Goal: Find specific page/section: Find specific page/section

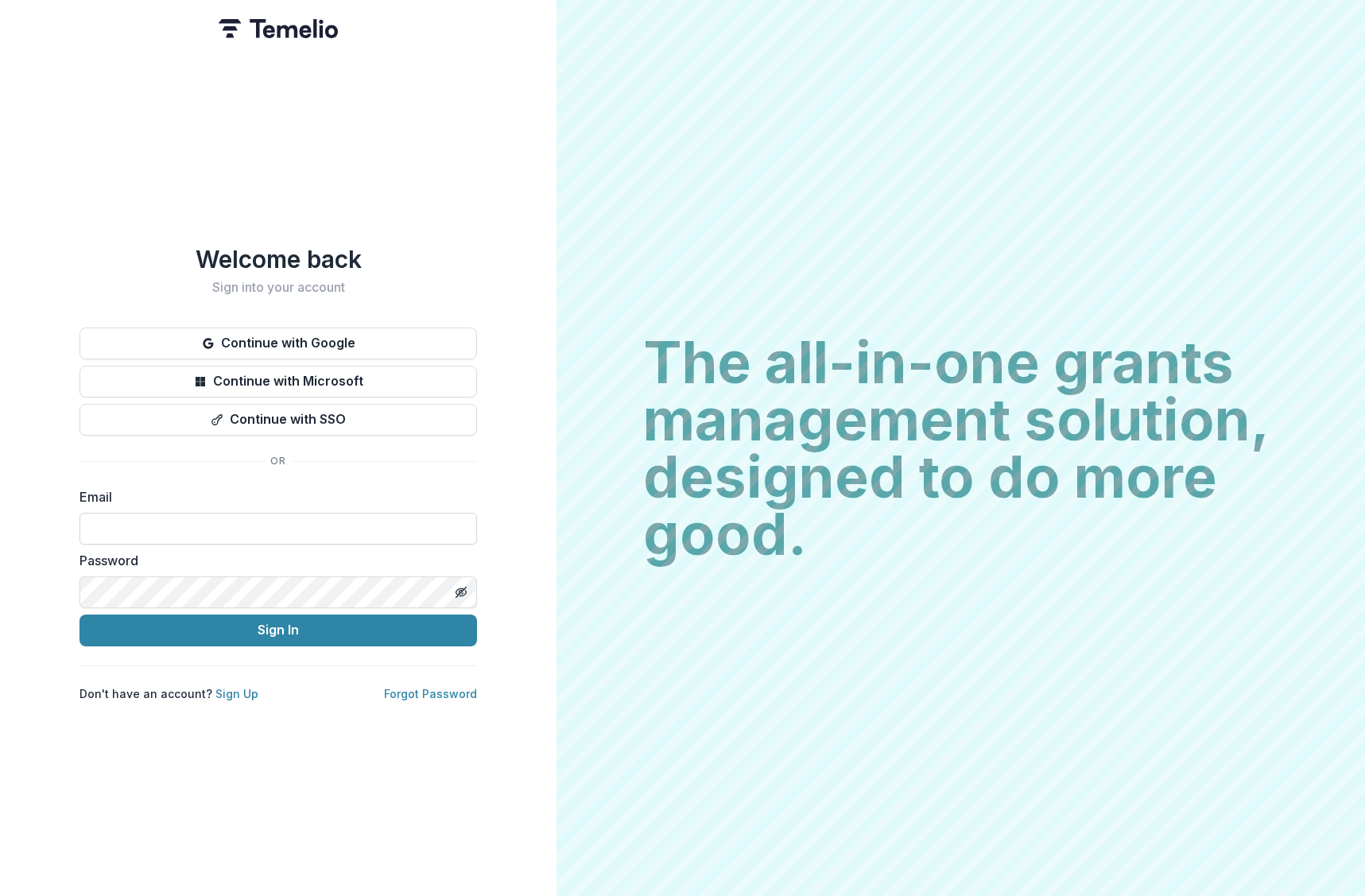
click at [307, 535] on input at bounding box center [278, 528] width 397 height 32
type input "**********"
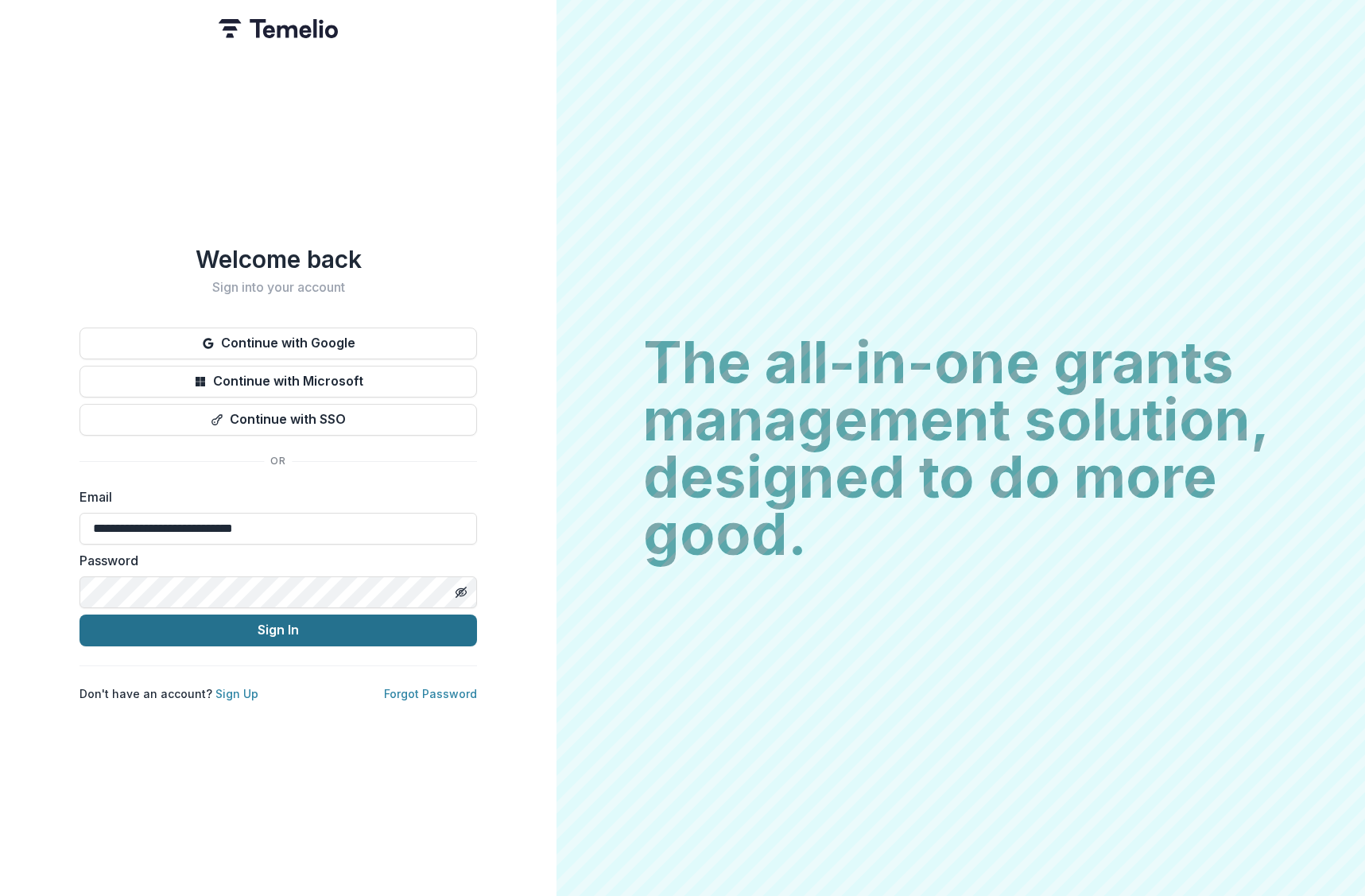
click at [286, 625] on button "Sign In" at bounding box center [278, 629] width 397 height 32
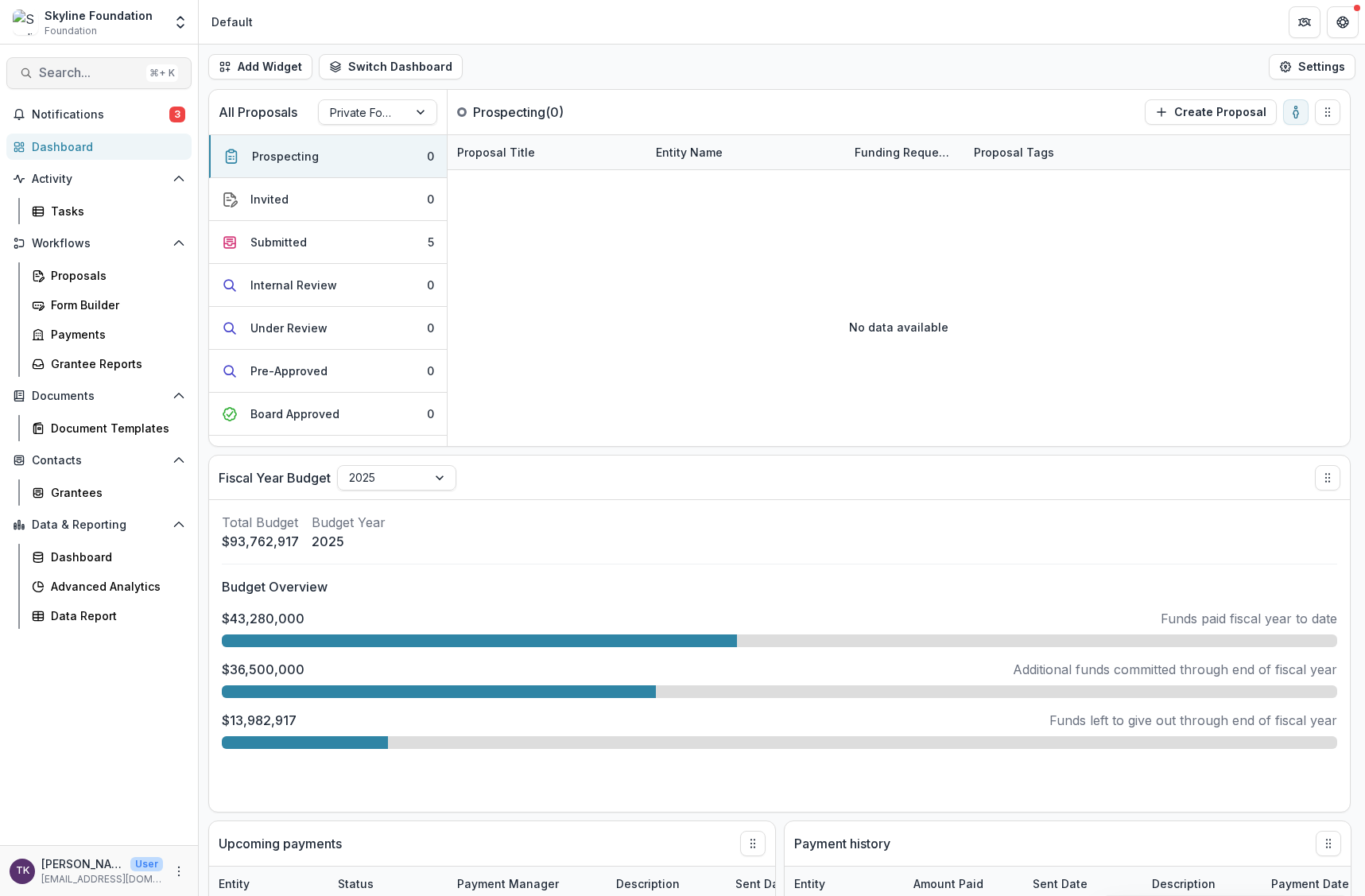
click at [93, 78] on span "Search..." at bounding box center [89, 73] width 101 height 15
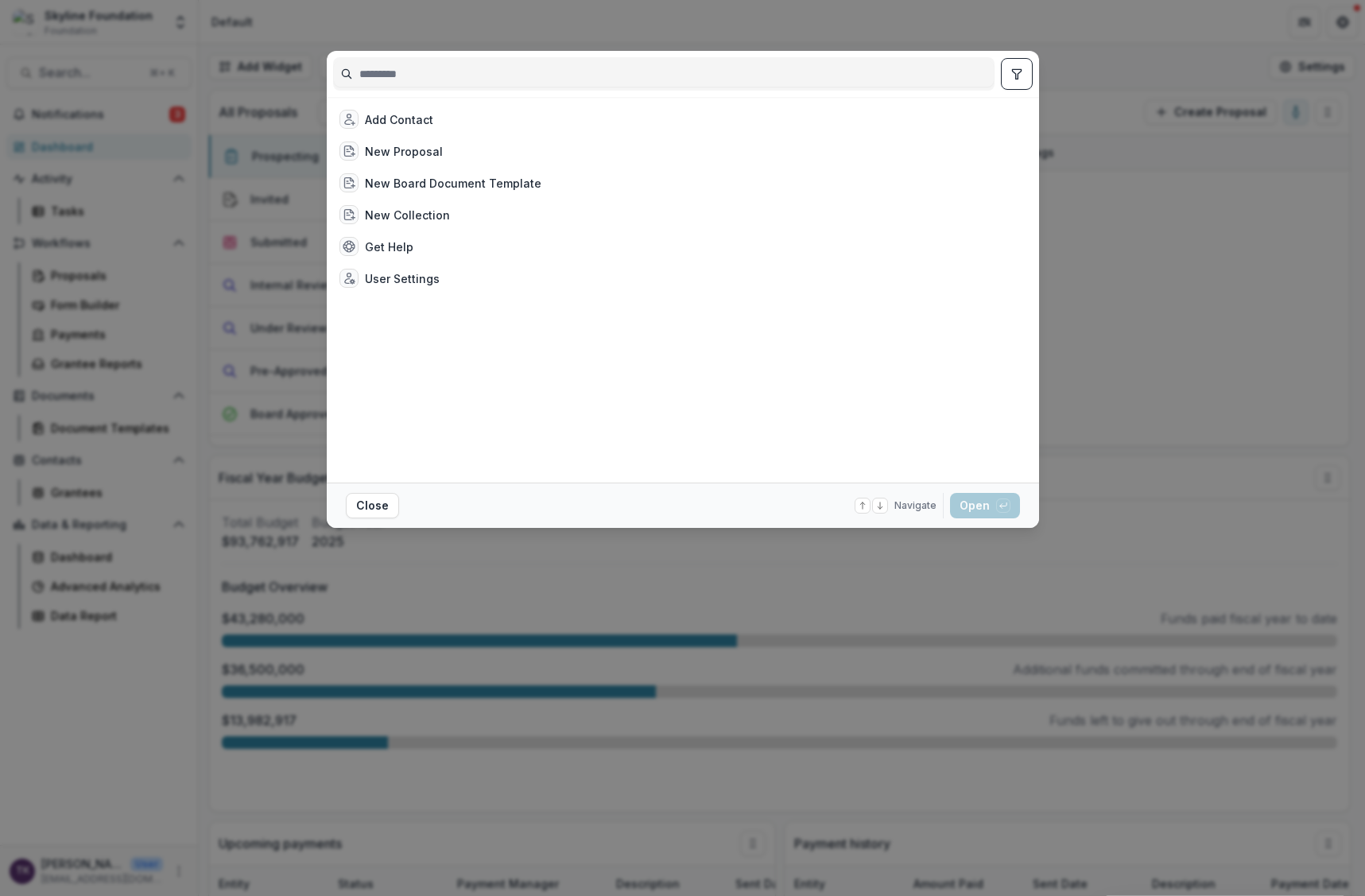
click at [452, 75] on input at bounding box center [663, 74] width 660 height 26
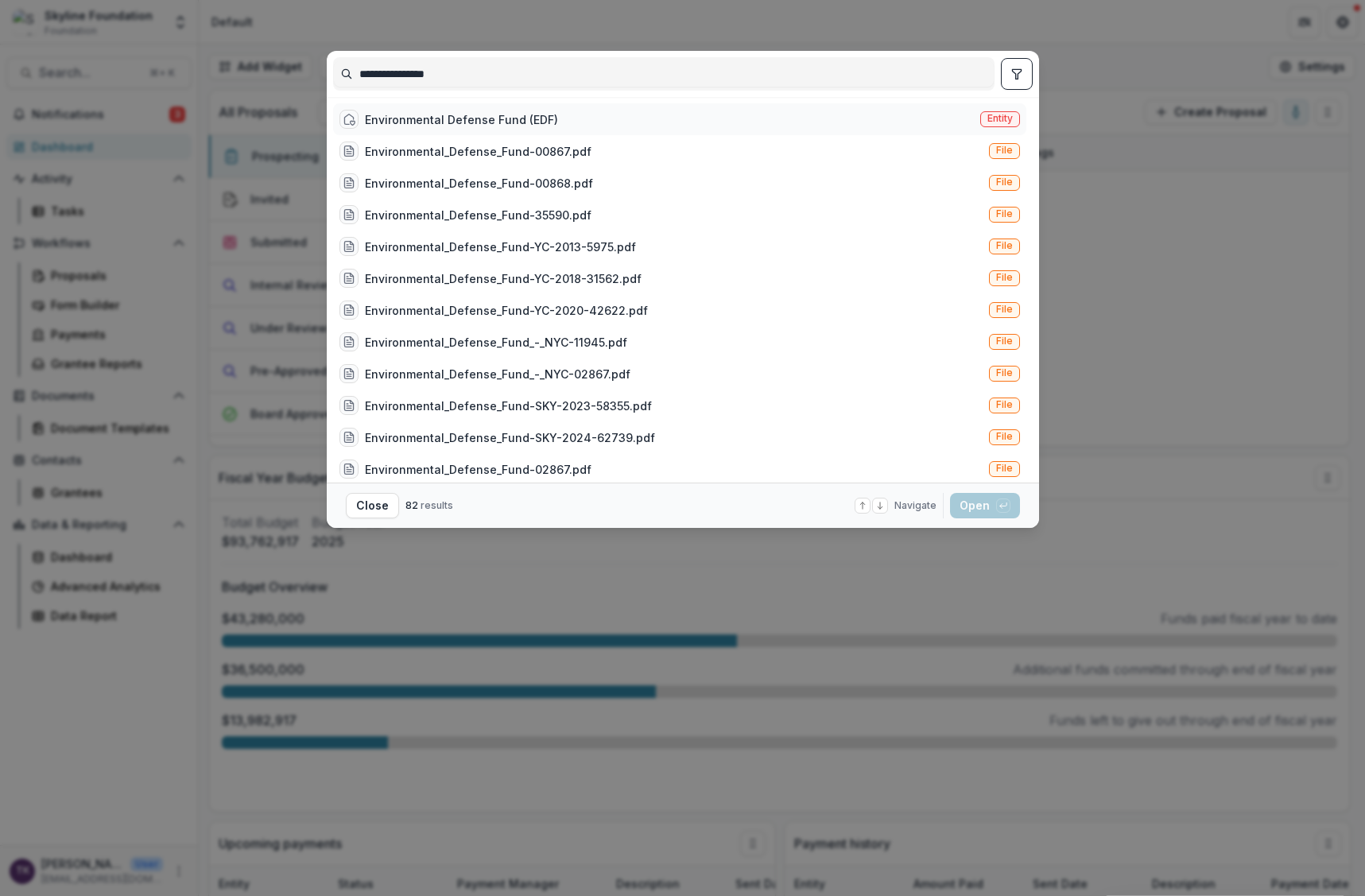
type input "**********"
click at [482, 119] on div "Environmental Defense Fund (EDF)" at bounding box center [461, 119] width 194 height 16
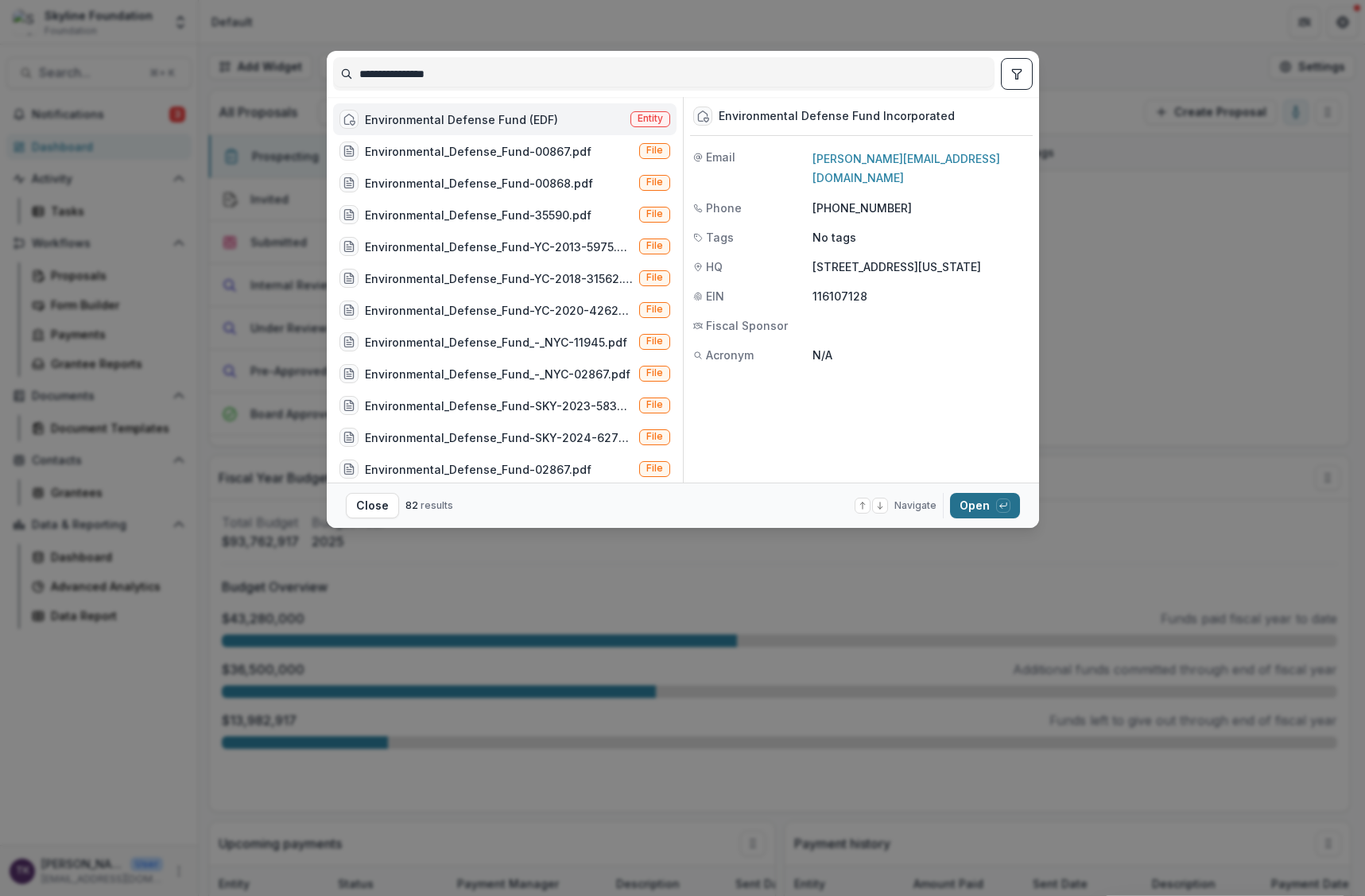
click at [991, 500] on button "Open with enter key" at bounding box center [984, 506] width 70 height 26
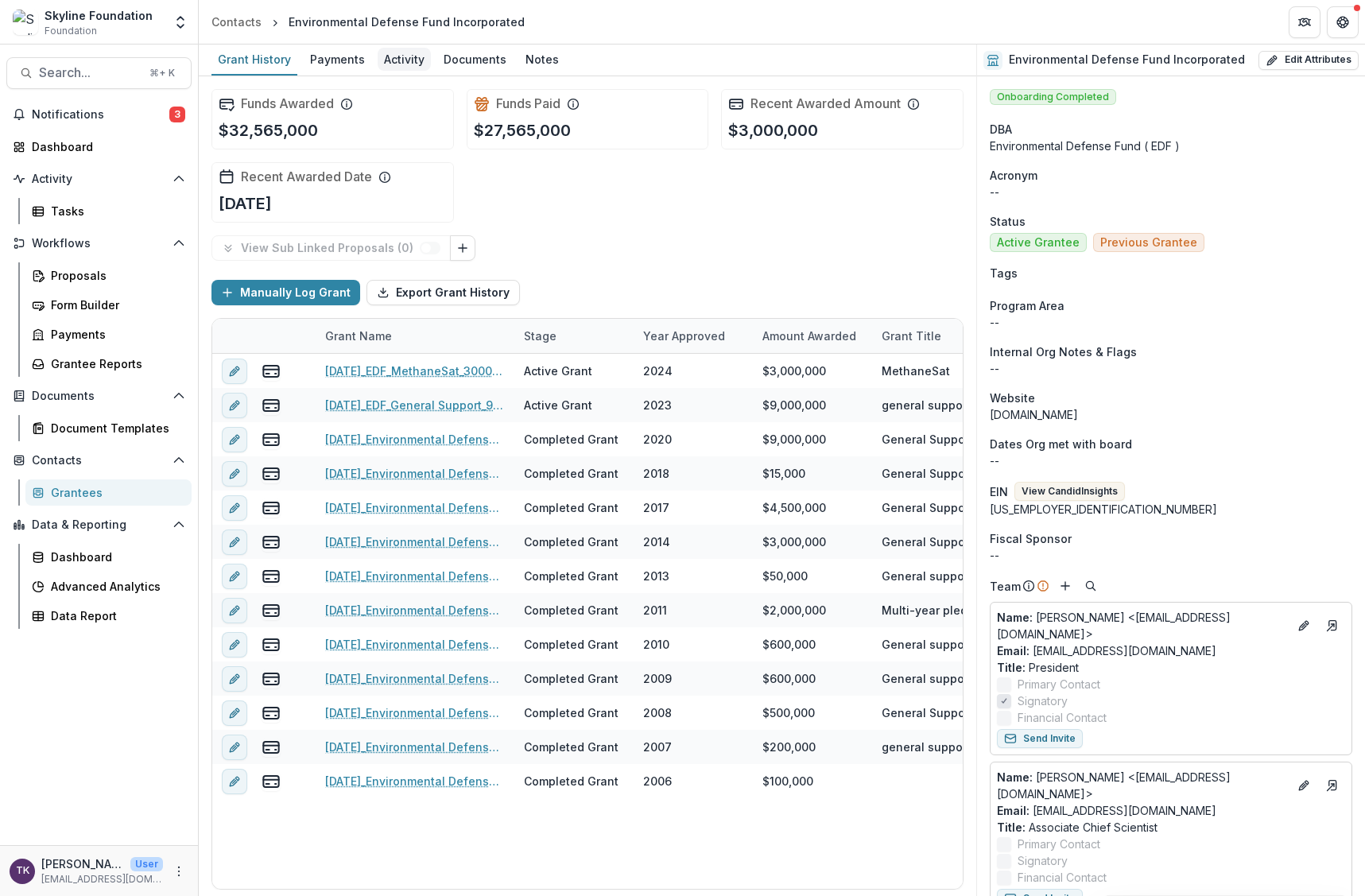
click at [403, 65] on div "Activity" at bounding box center [404, 58] width 53 height 23
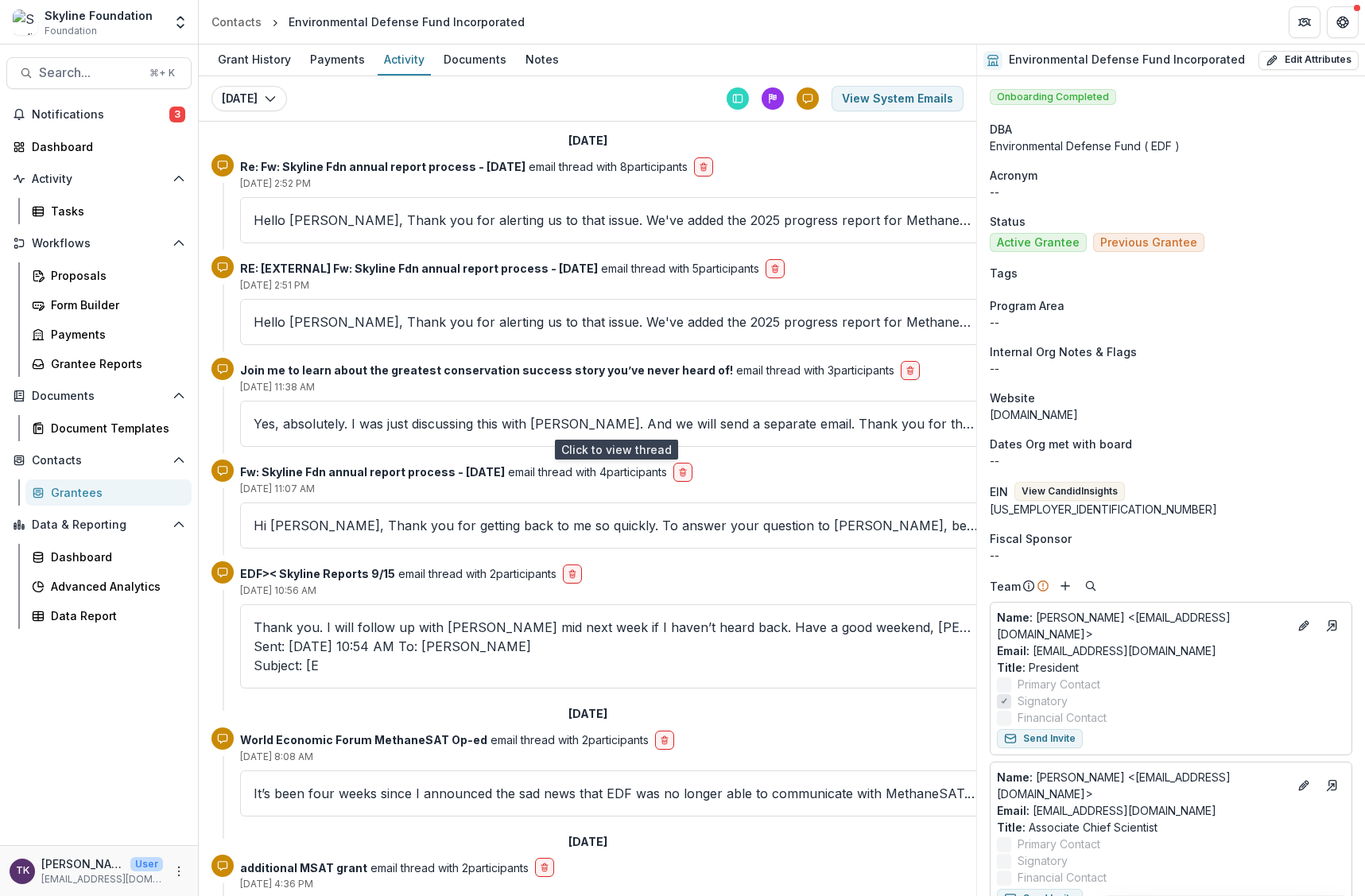
click at [482, 422] on p "Yes, absolutely. I was just discussing this with Amanda. And we will send a sep…" at bounding box center [616, 423] width 725 height 19
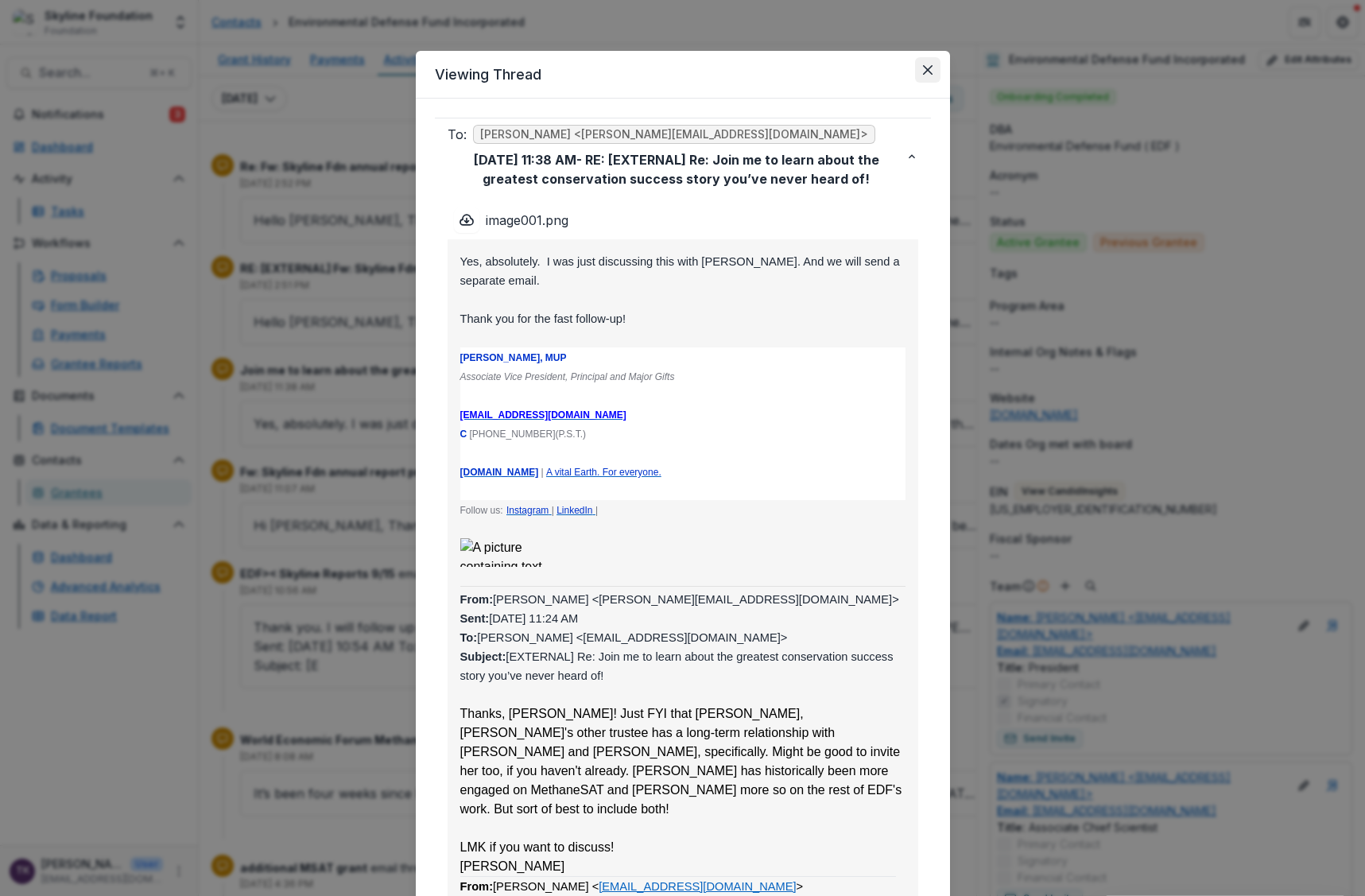
click at [925, 72] on icon "Close" at bounding box center [927, 70] width 9 height 9
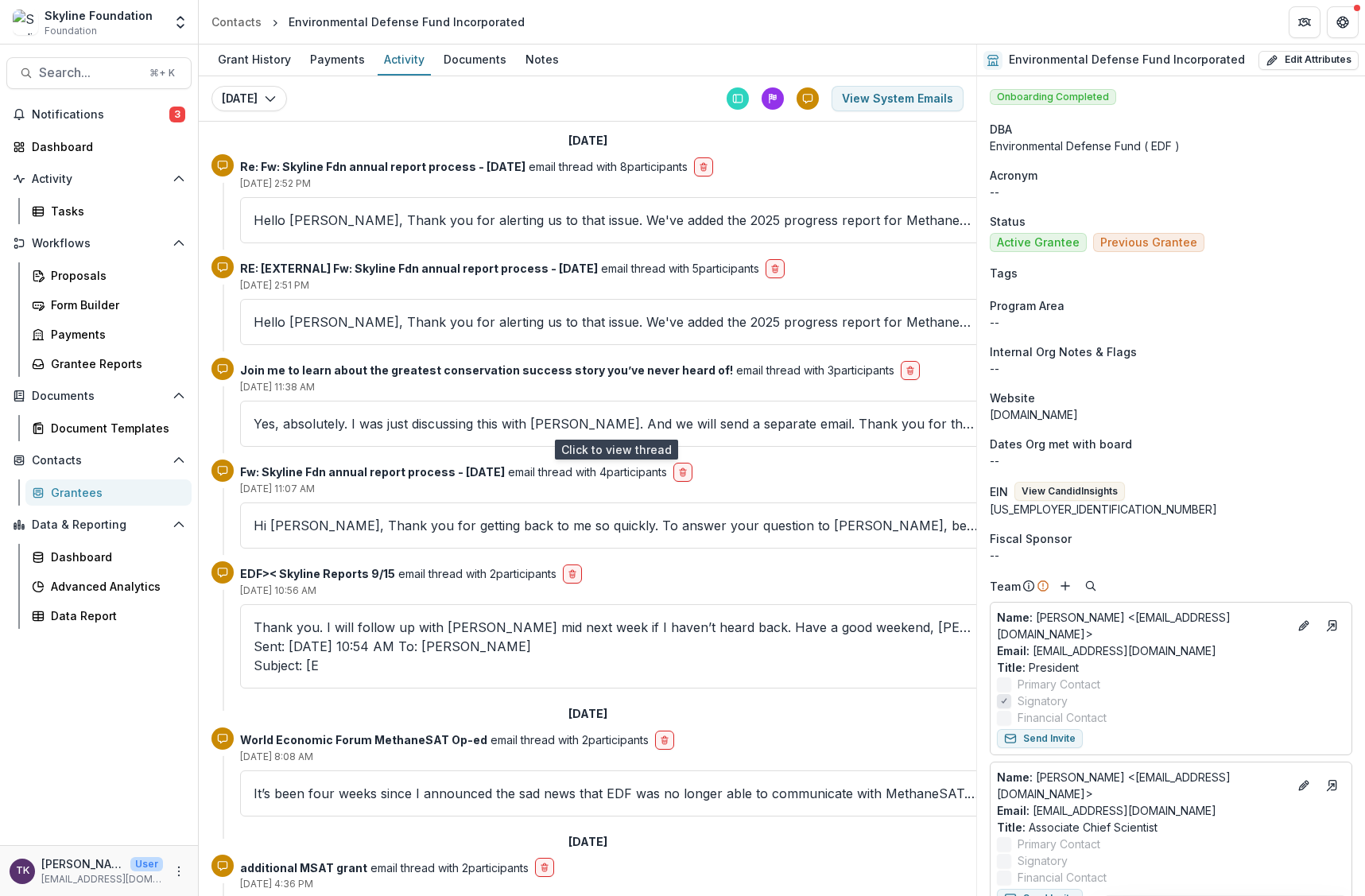
click at [634, 426] on p "Yes, absolutely. I was just discussing this with Amanda. And we will send a sep…" at bounding box center [616, 423] width 725 height 19
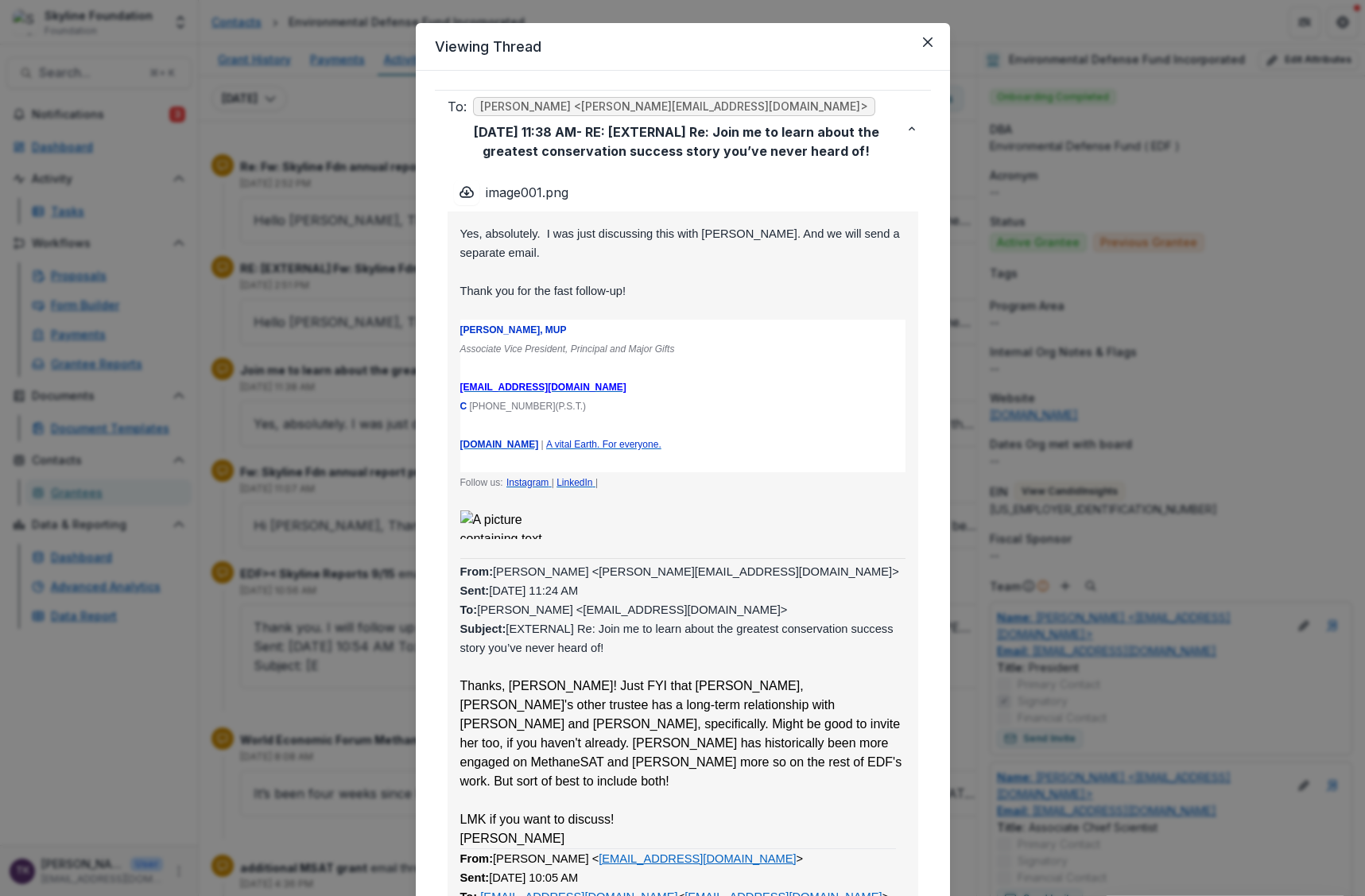
scroll to position [15, 0]
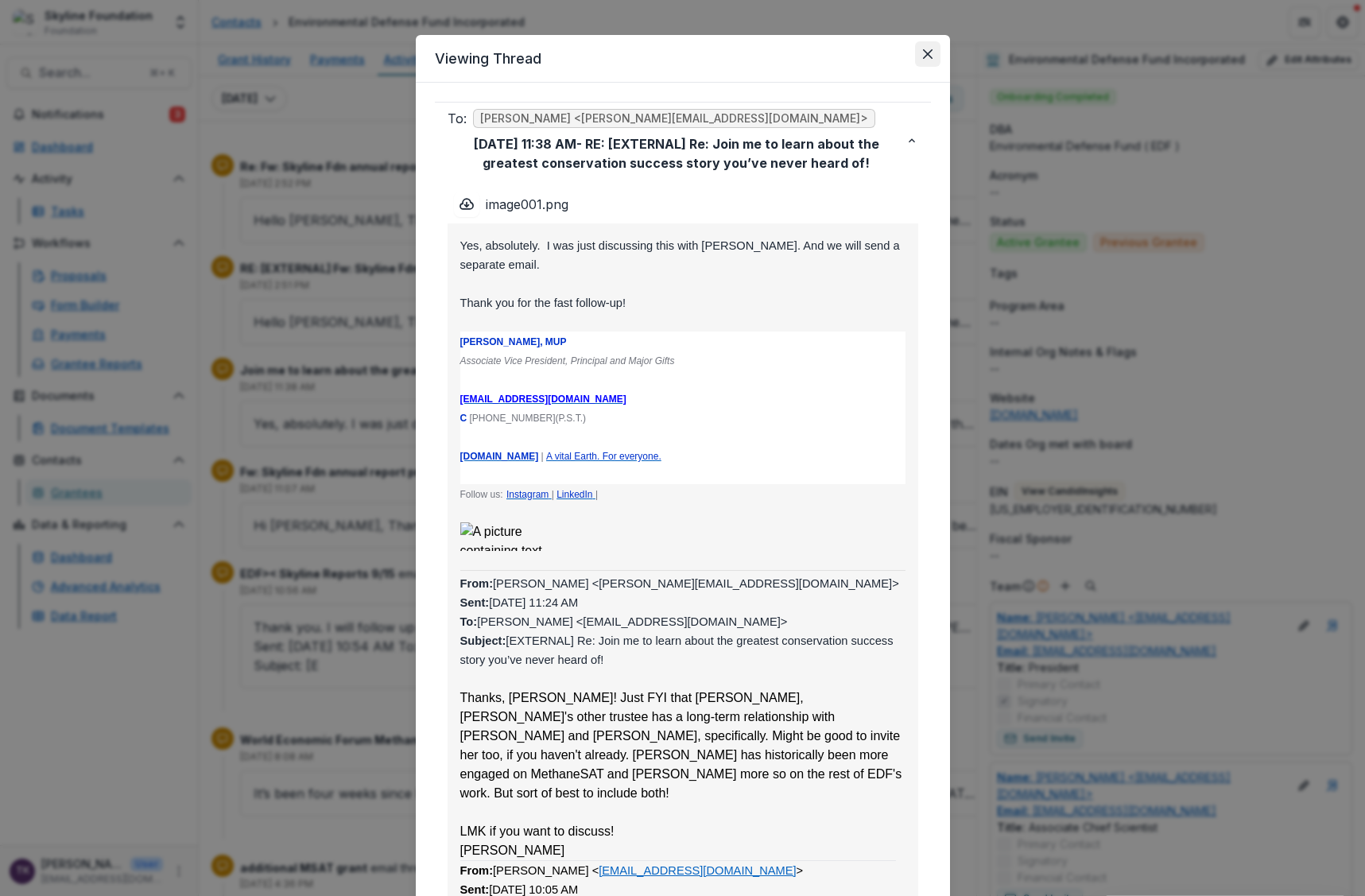
click at [923, 50] on icon "Close" at bounding box center [927, 53] width 9 height 9
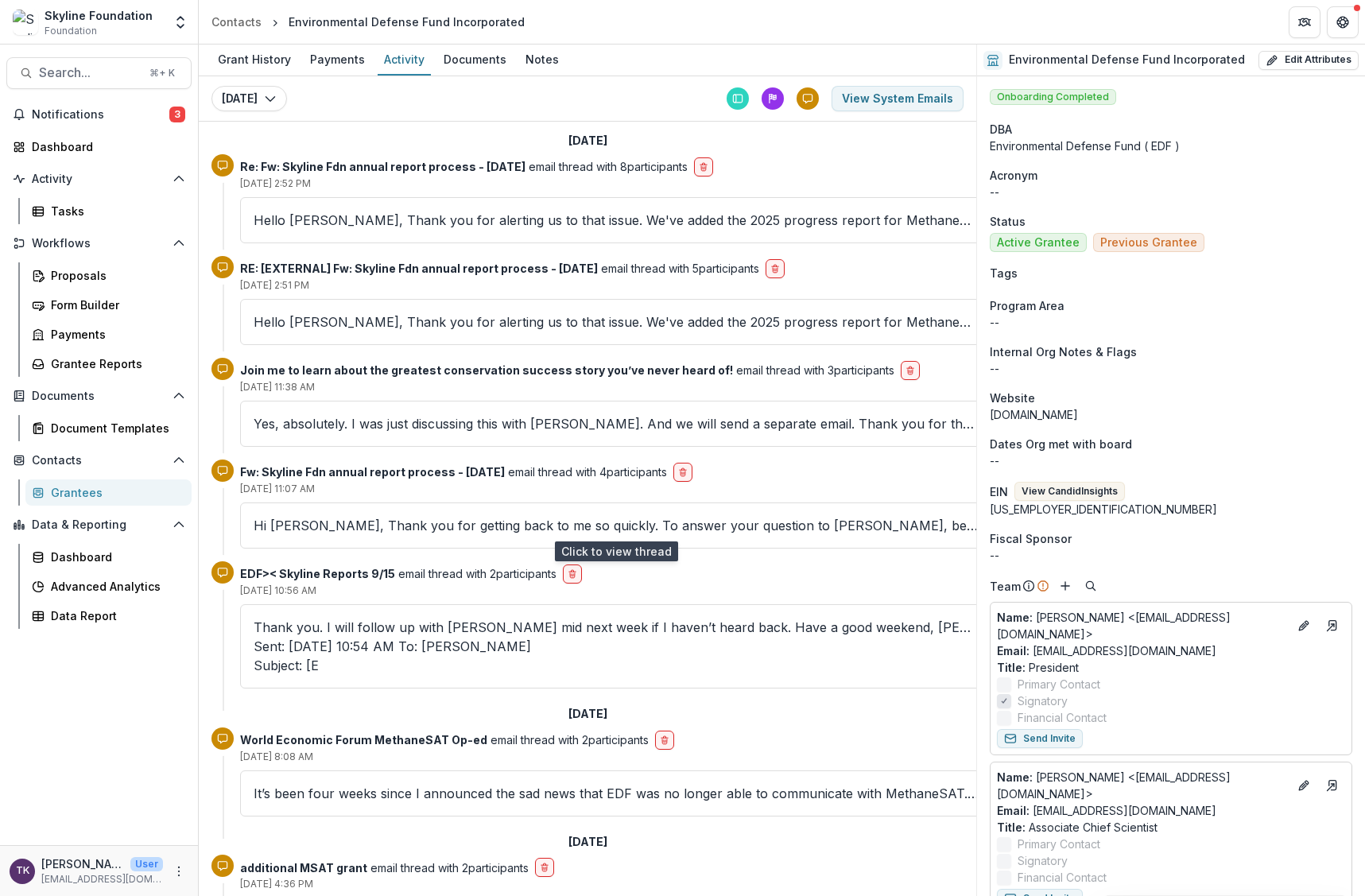
click at [630, 519] on p "Hi Shereen, Thank you for getting back to me so quickly. To answer your questio…" at bounding box center [616, 525] width 725 height 19
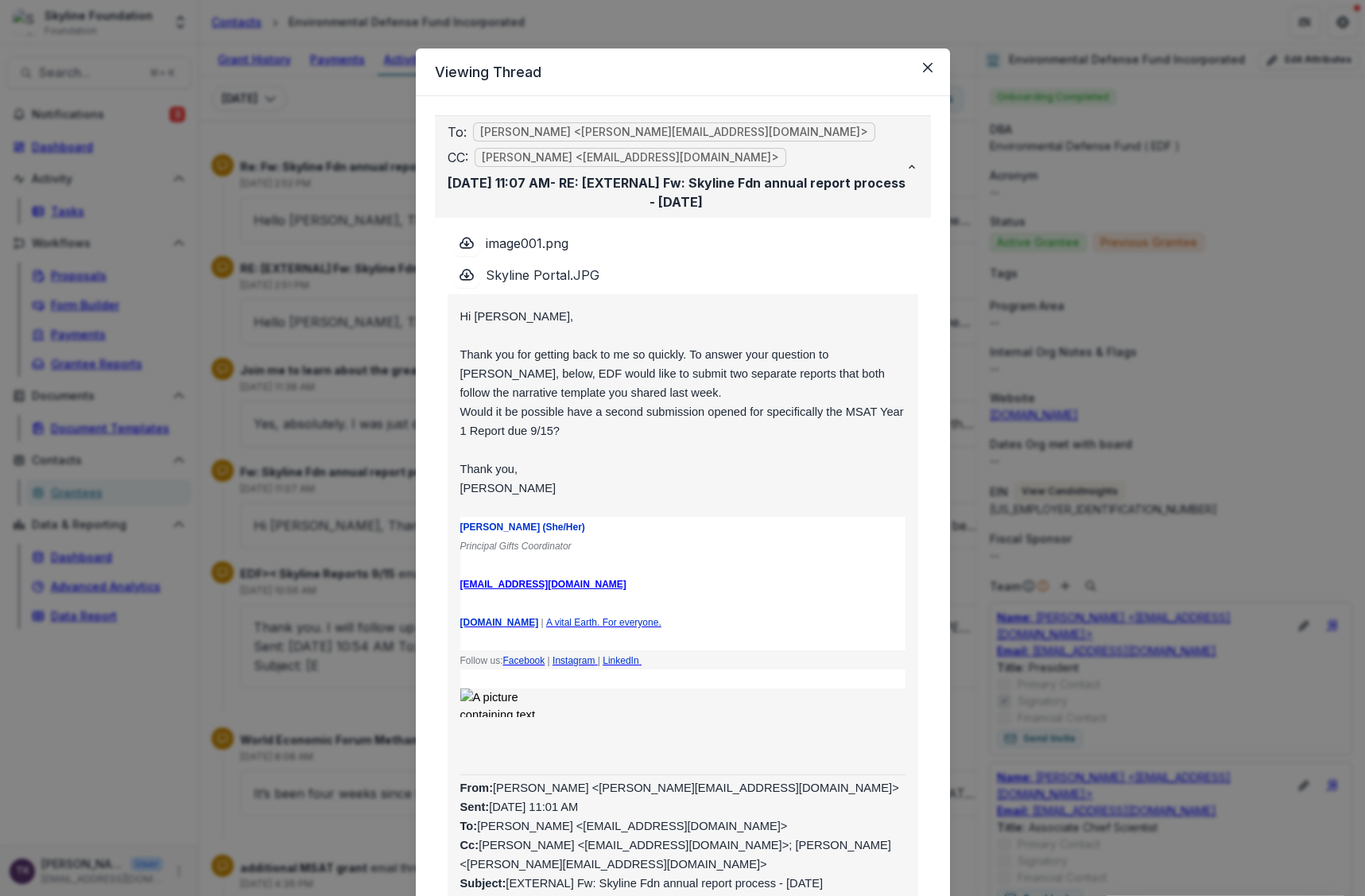
scroll to position [0, 0]
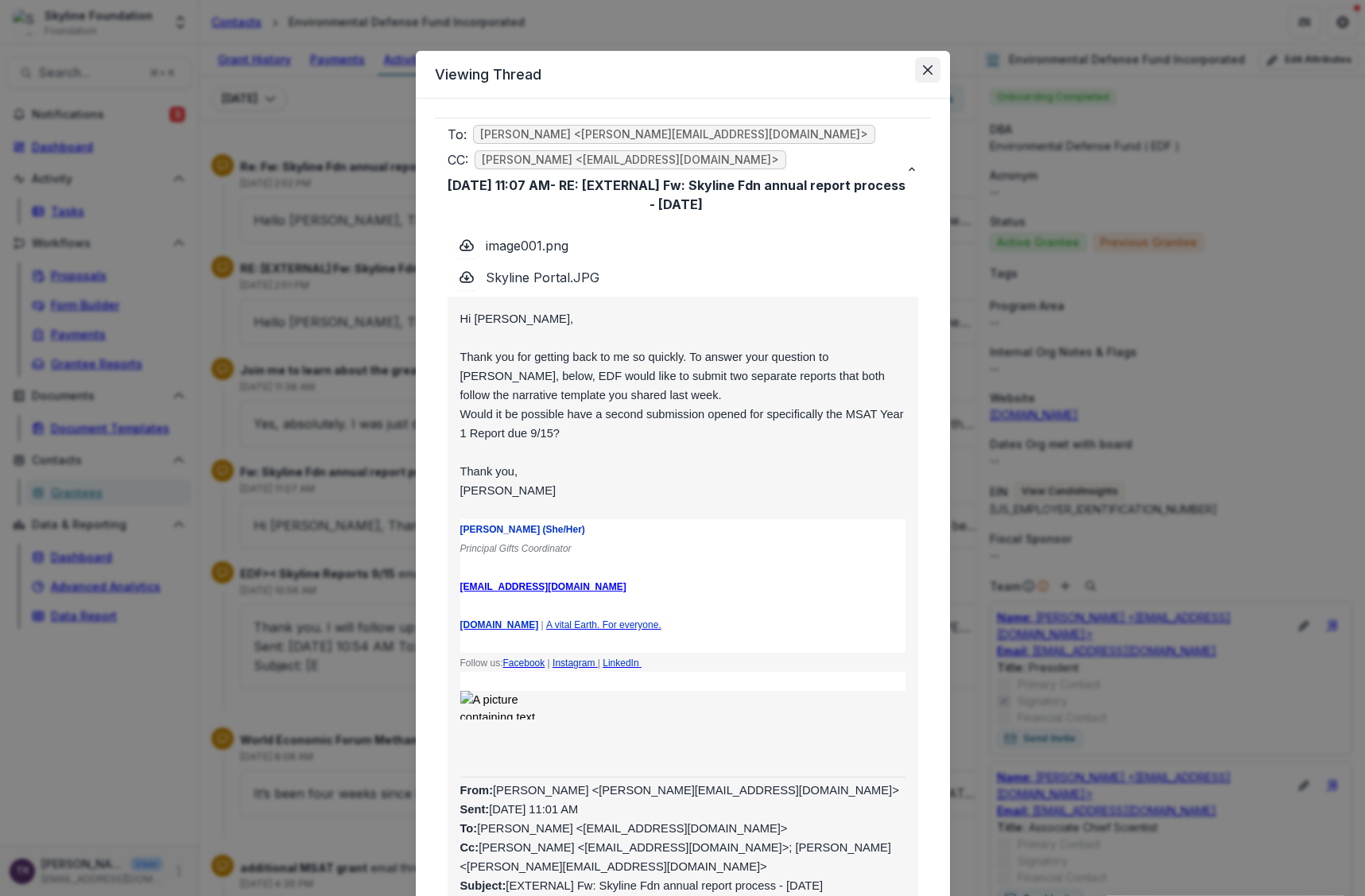
click at [926, 72] on icon "Close" at bounding box center [926, 70] width 9 height 9
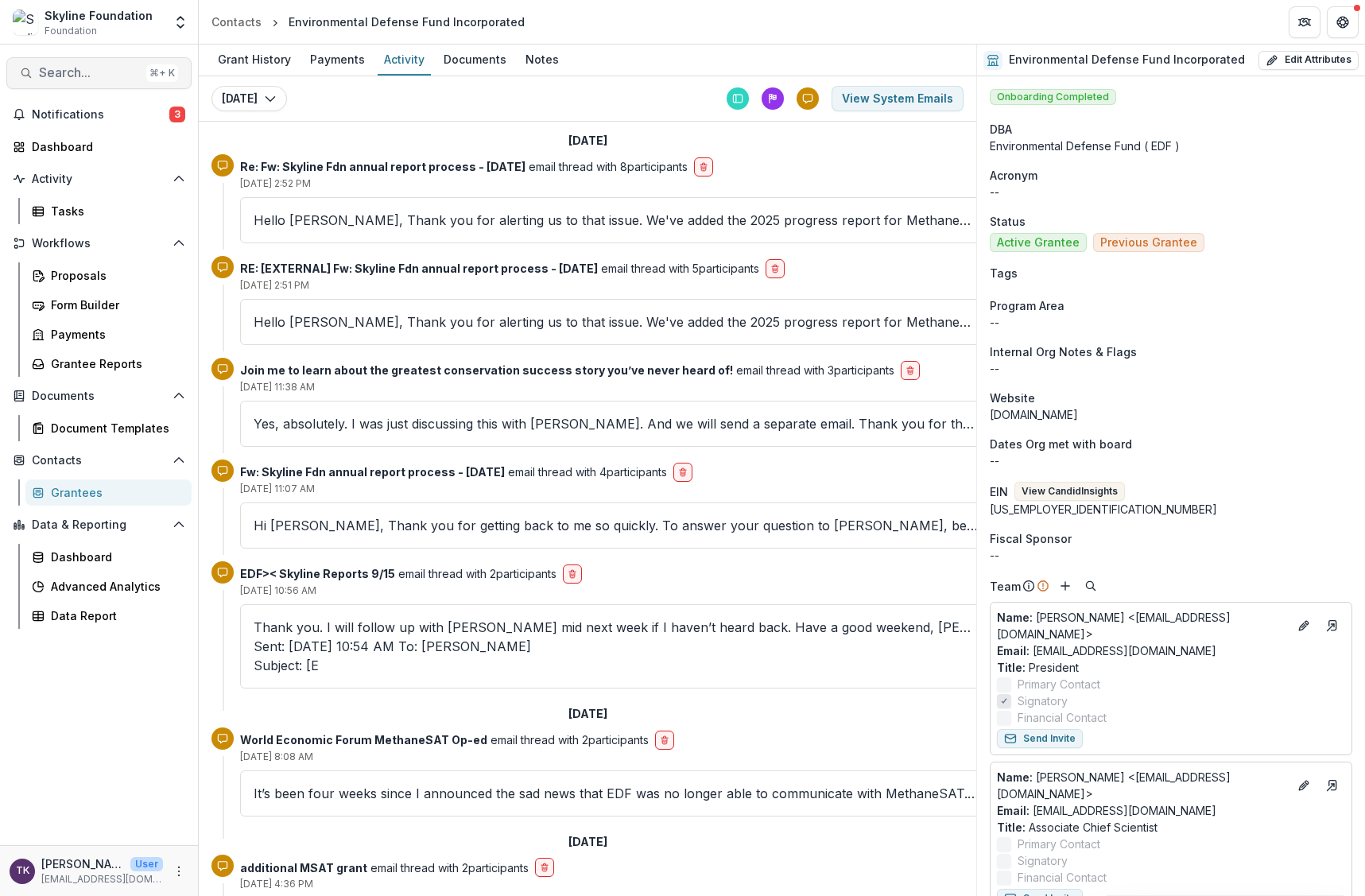
click at [136, 75] on span "Search..." at bounding box center [89, 73] width 101 height 15
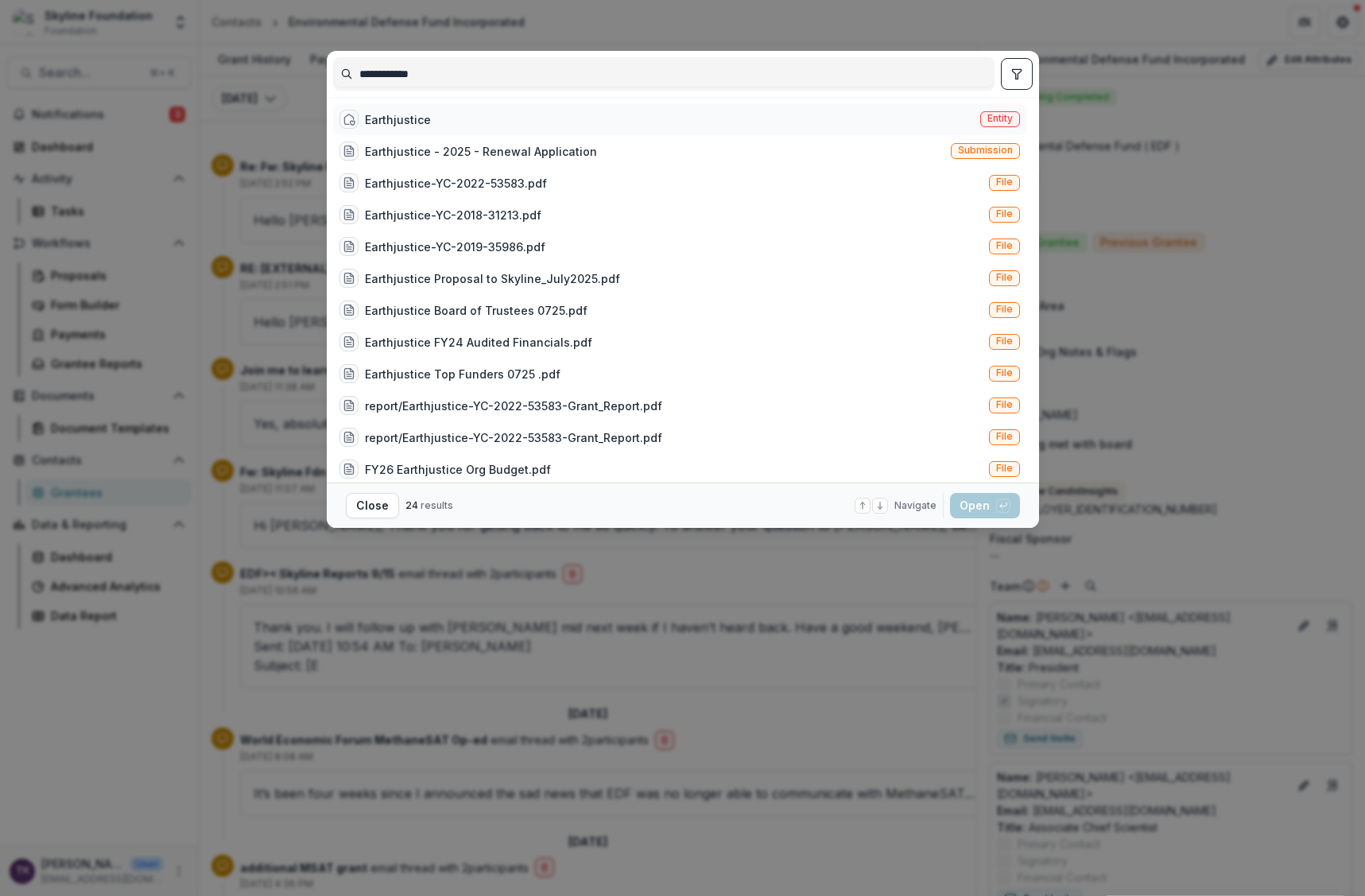
type input "**********"
click at [383, 120] on div "Earthjustice" at bounding box center [397, 119] width 66 height 16
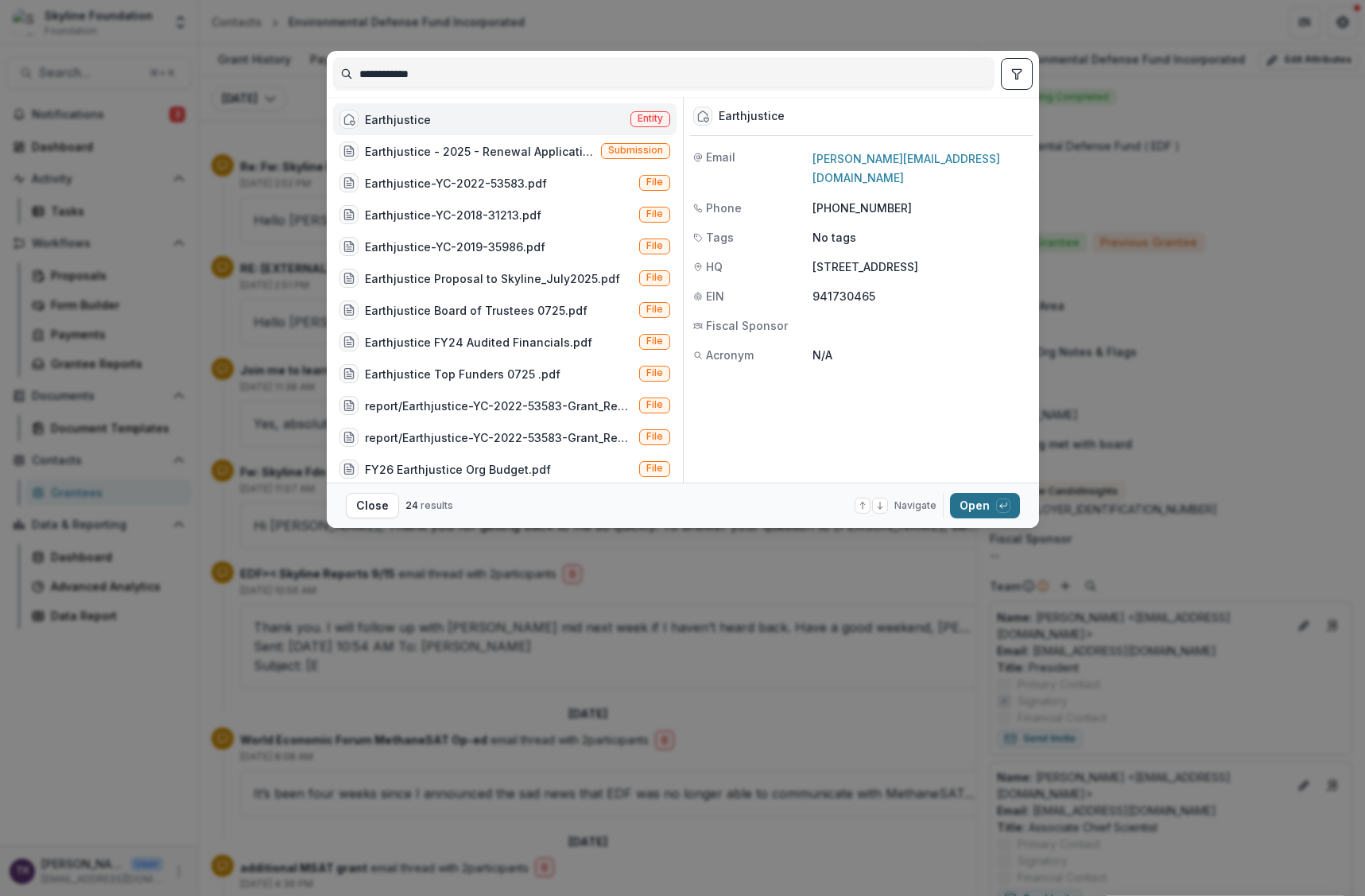
click at [994, 504] on button "Open with enter key" at bounding box center [984, 506] width 70 height 26
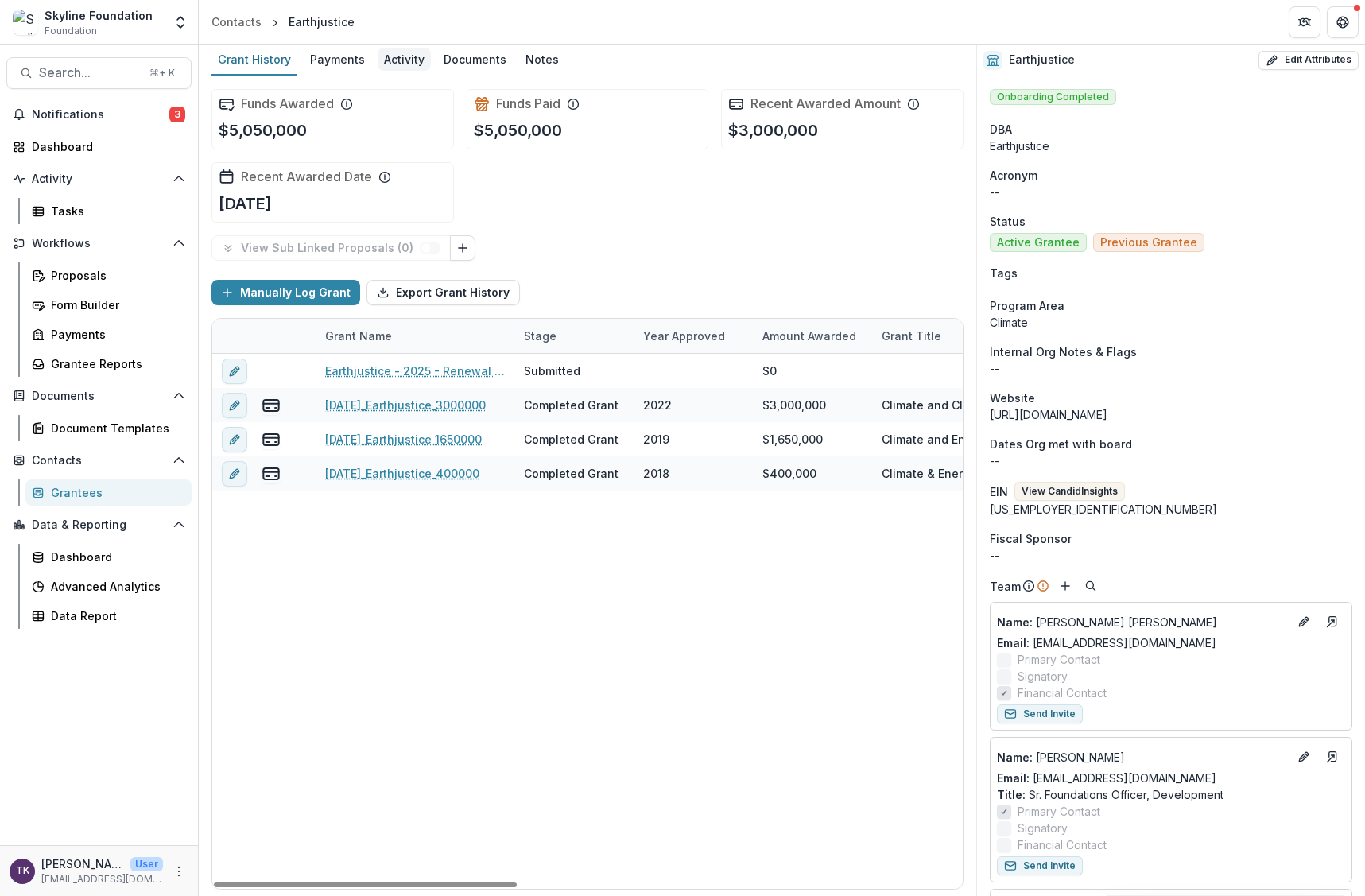
click at [389, 58] on div "Activity" at bounding box center [404, 58] width 53 height 23
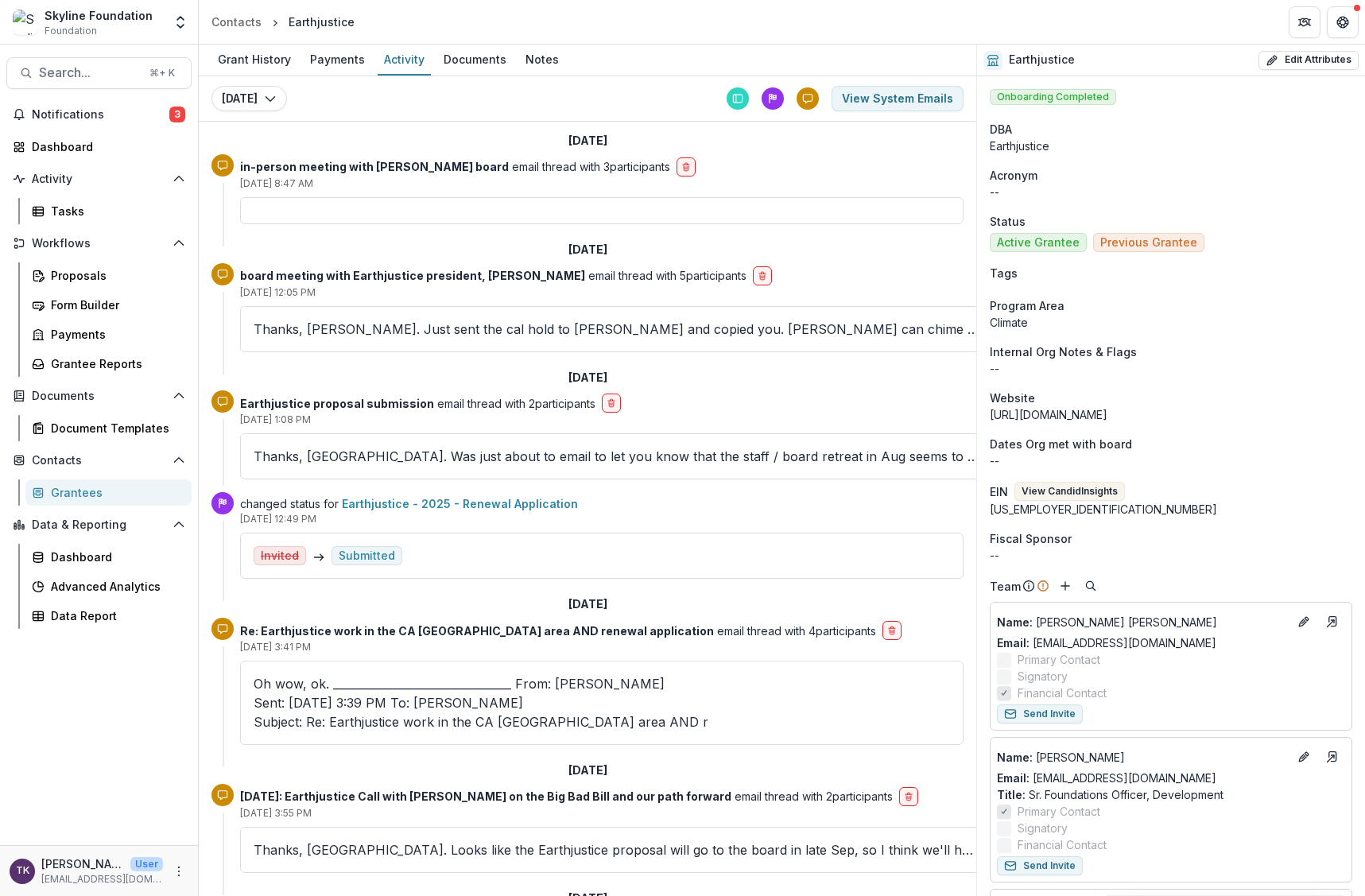
click at [483, 212] on div at bounding box center [601, 210] width 723 height 27
click at [471, 325] on p "Thanks, Erin. Just sent the cal hold to Abbie and copied you. Carissa can chime…" at bounding box center [616, 329] width 725 height 19
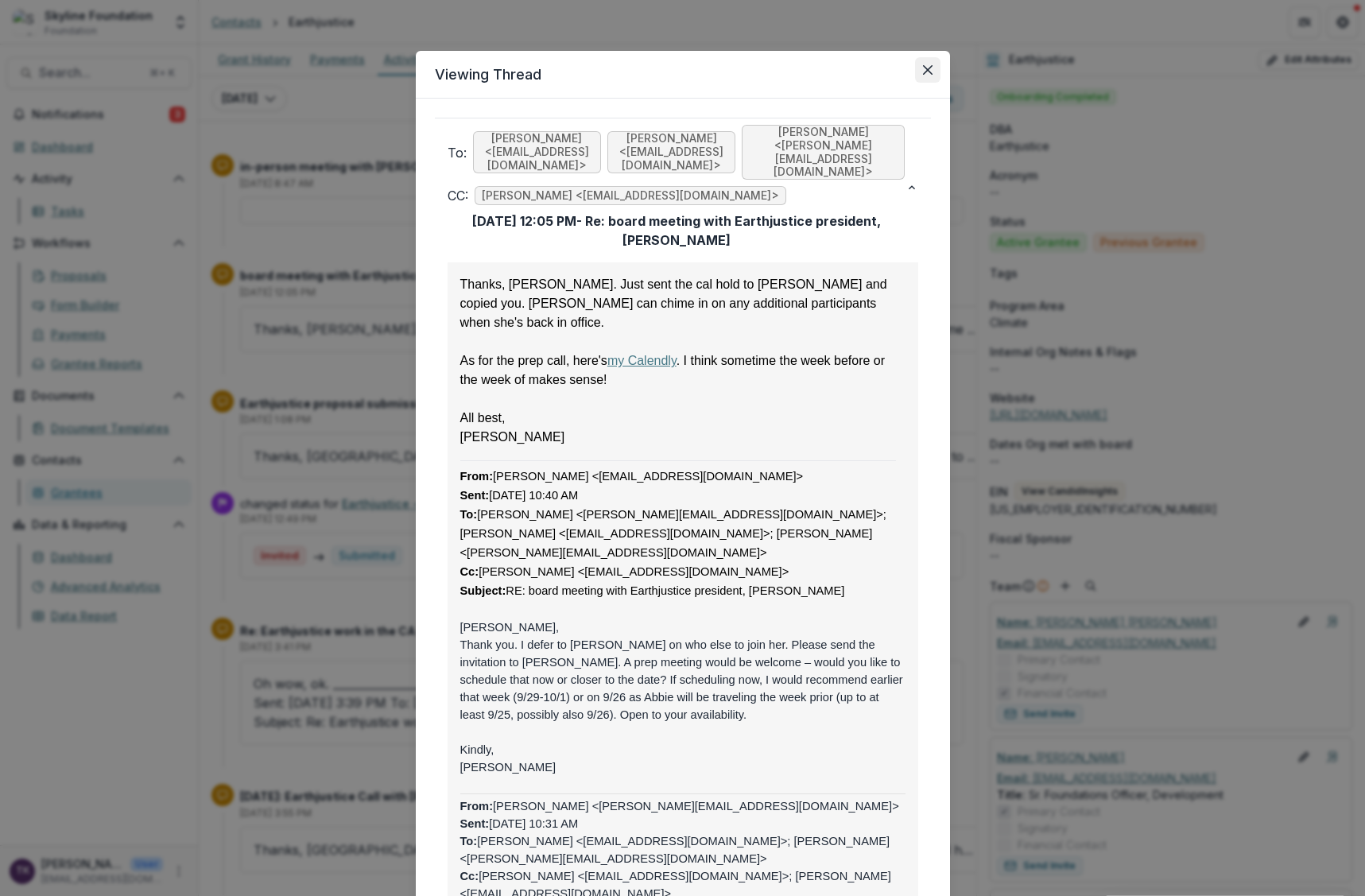
click at [923, 70] on icon "Close" at bounding box center [927, 70] width 9 height 9
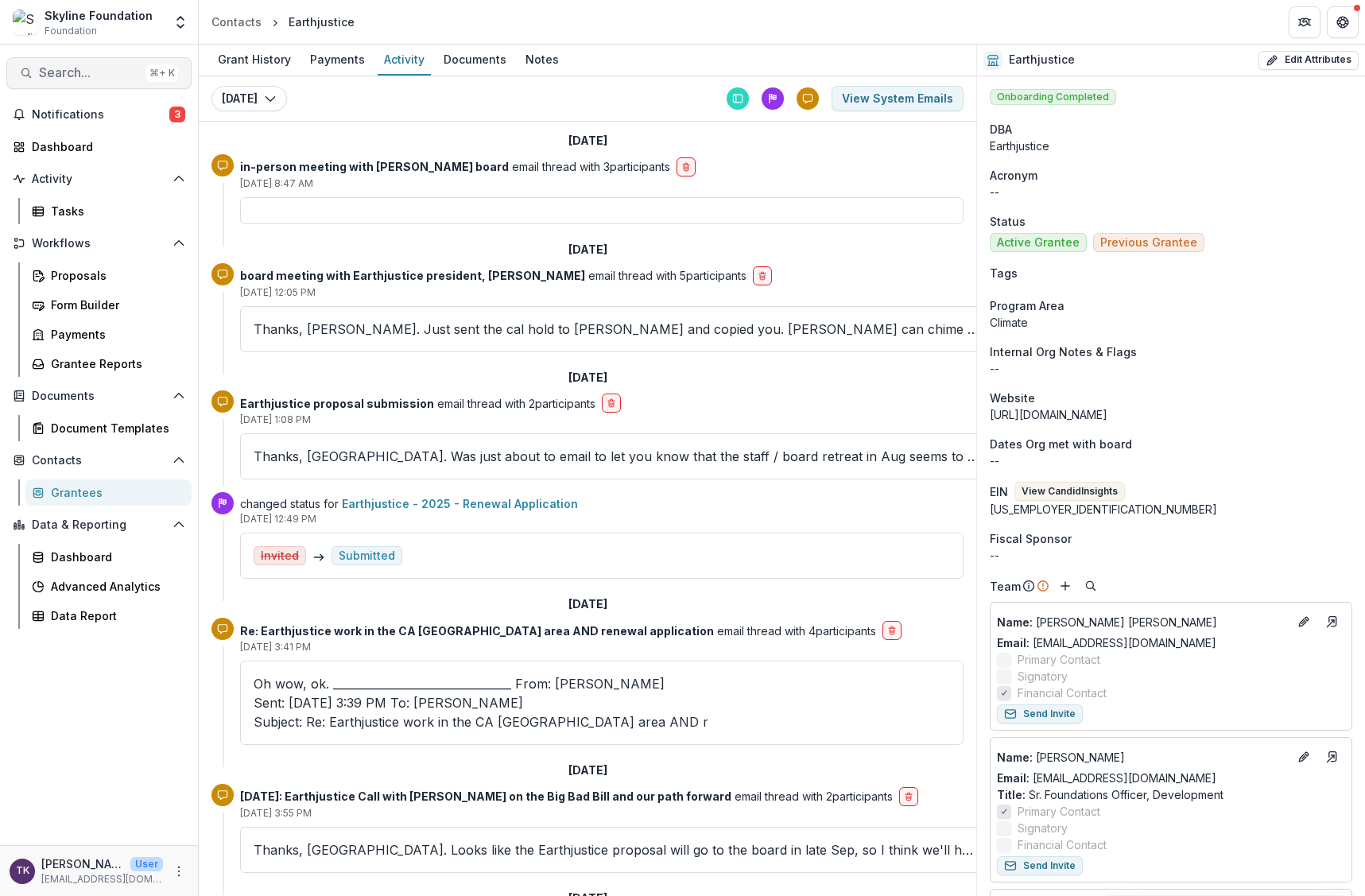
click at [110, 71] on span "Search..." at bounding box center [89, 73] width 101 height 15
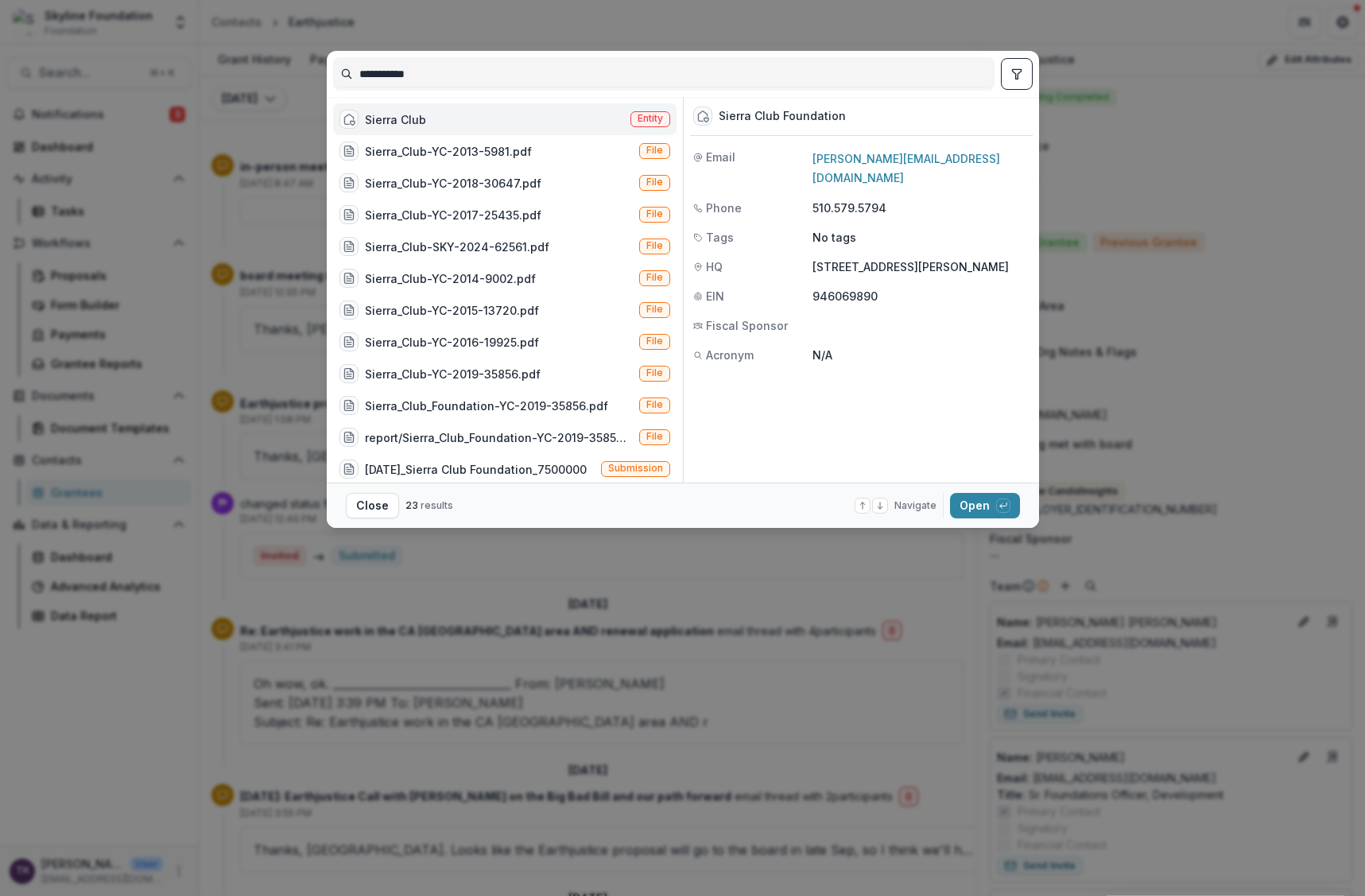
type input "**********"
click at [554, 120] on div "Sierra Club Entity" at bounding box center [504, 119] width 343 height 32
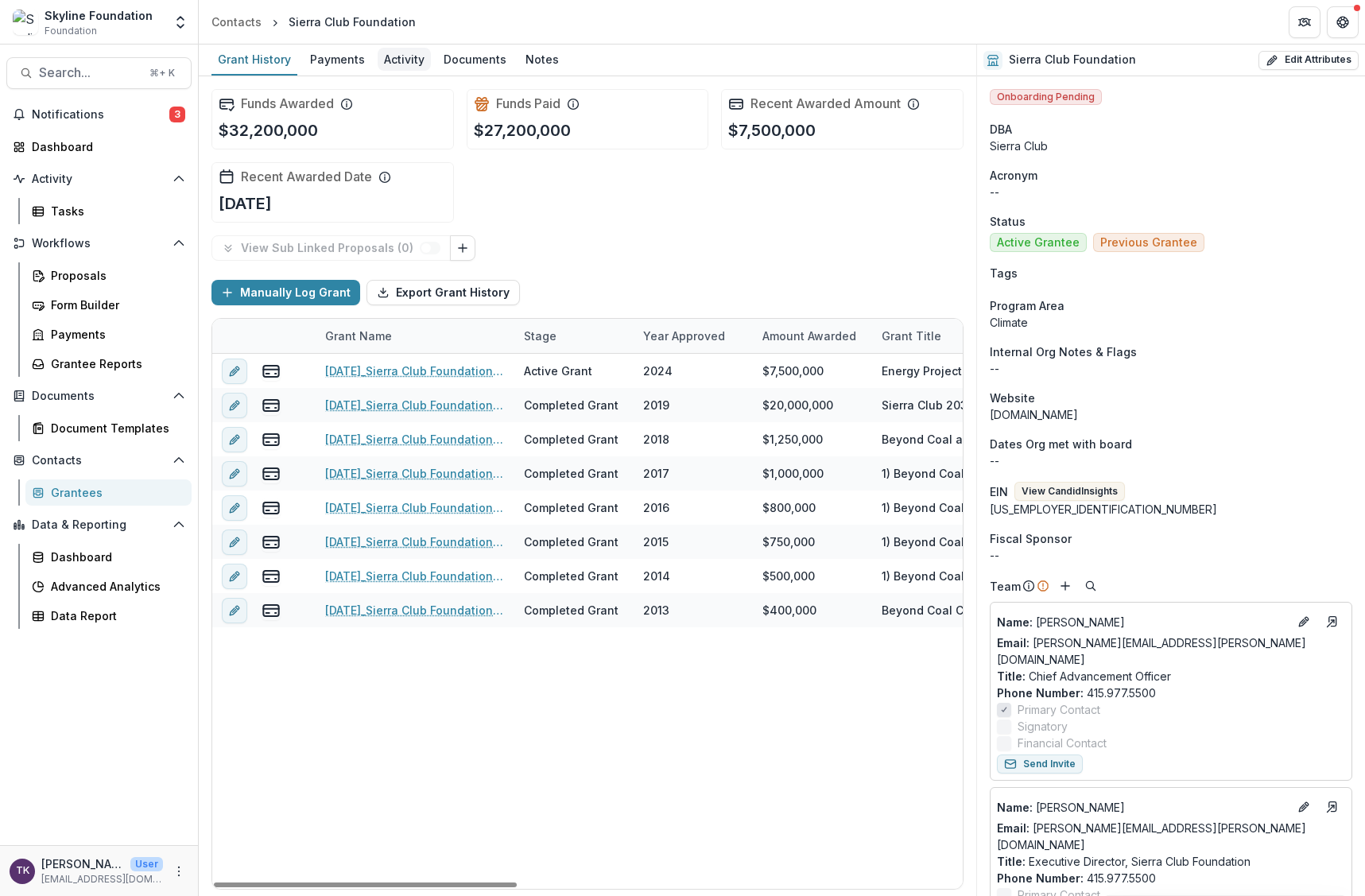
click at [397, 58] on div "Activity" at bounding box center [404, 58] width 53 height 23
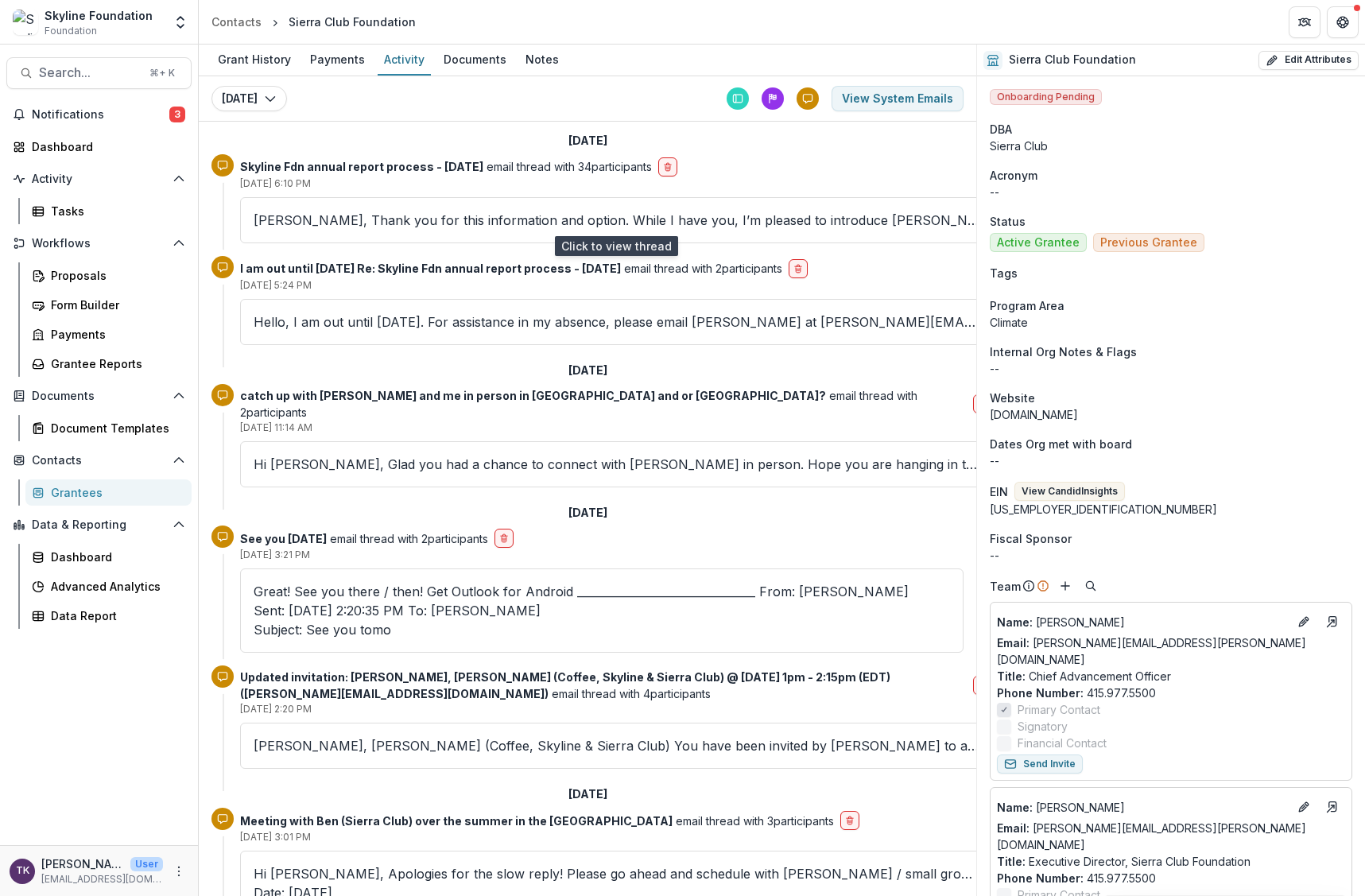
click at [585, 224] on p "Shereen, Thank you for this information and option. While I have you, I’m pleas…" at bounding box center [616, 220] width 725 height 19
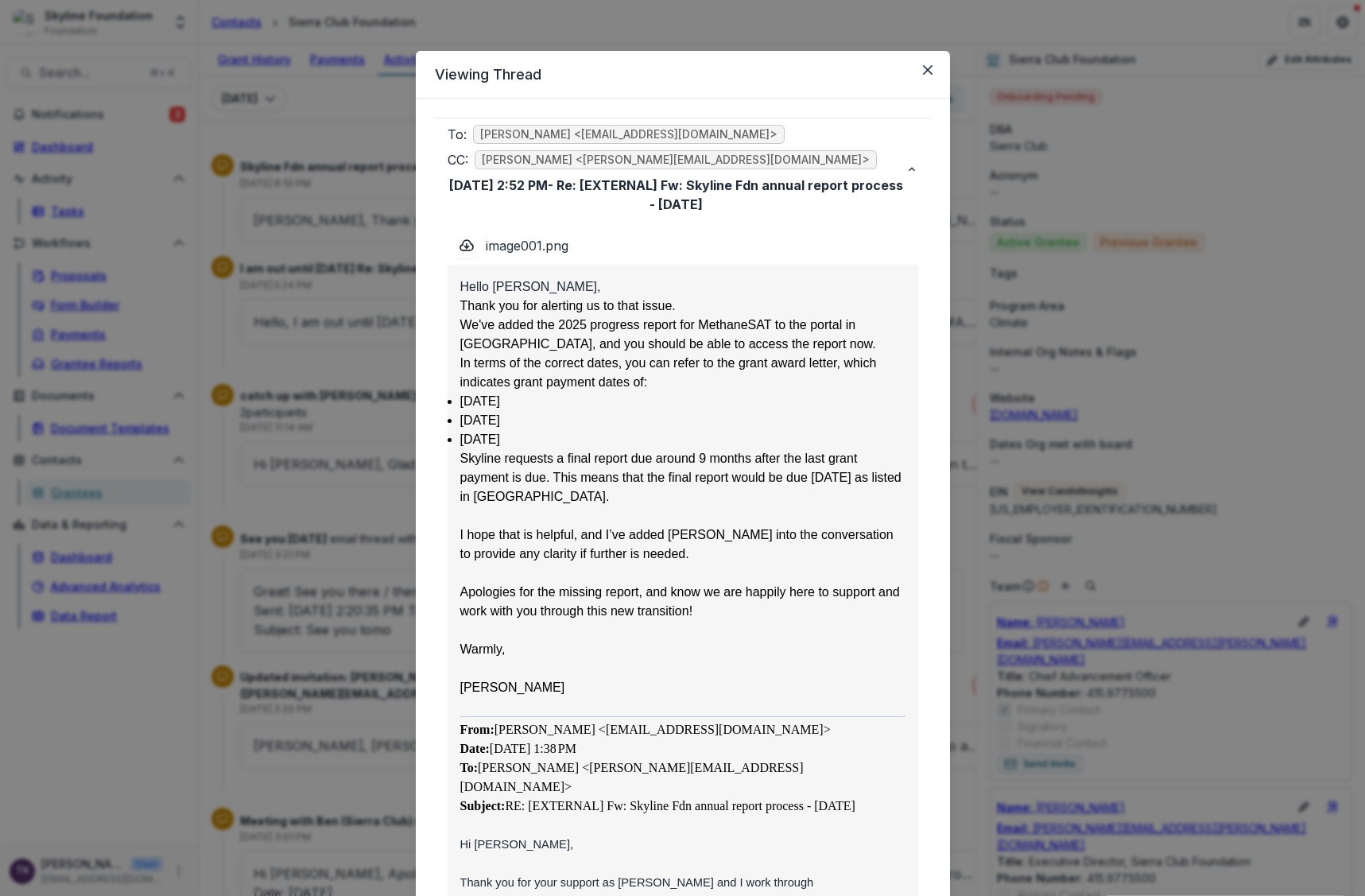
scroll to position [3, 0]
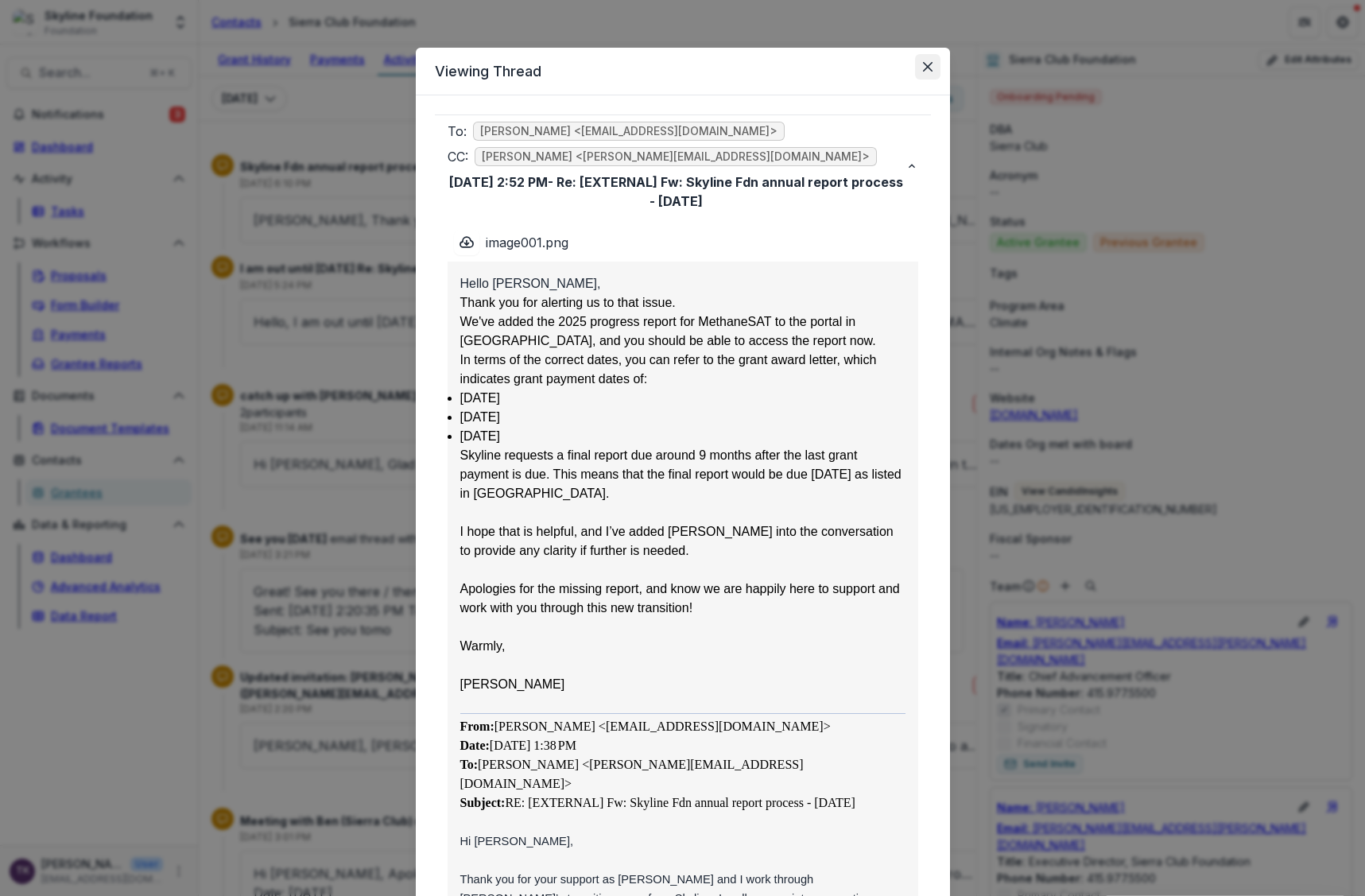
click at [925, 76] on button "Close" at bounding box center [928, 67] width 26 height 26
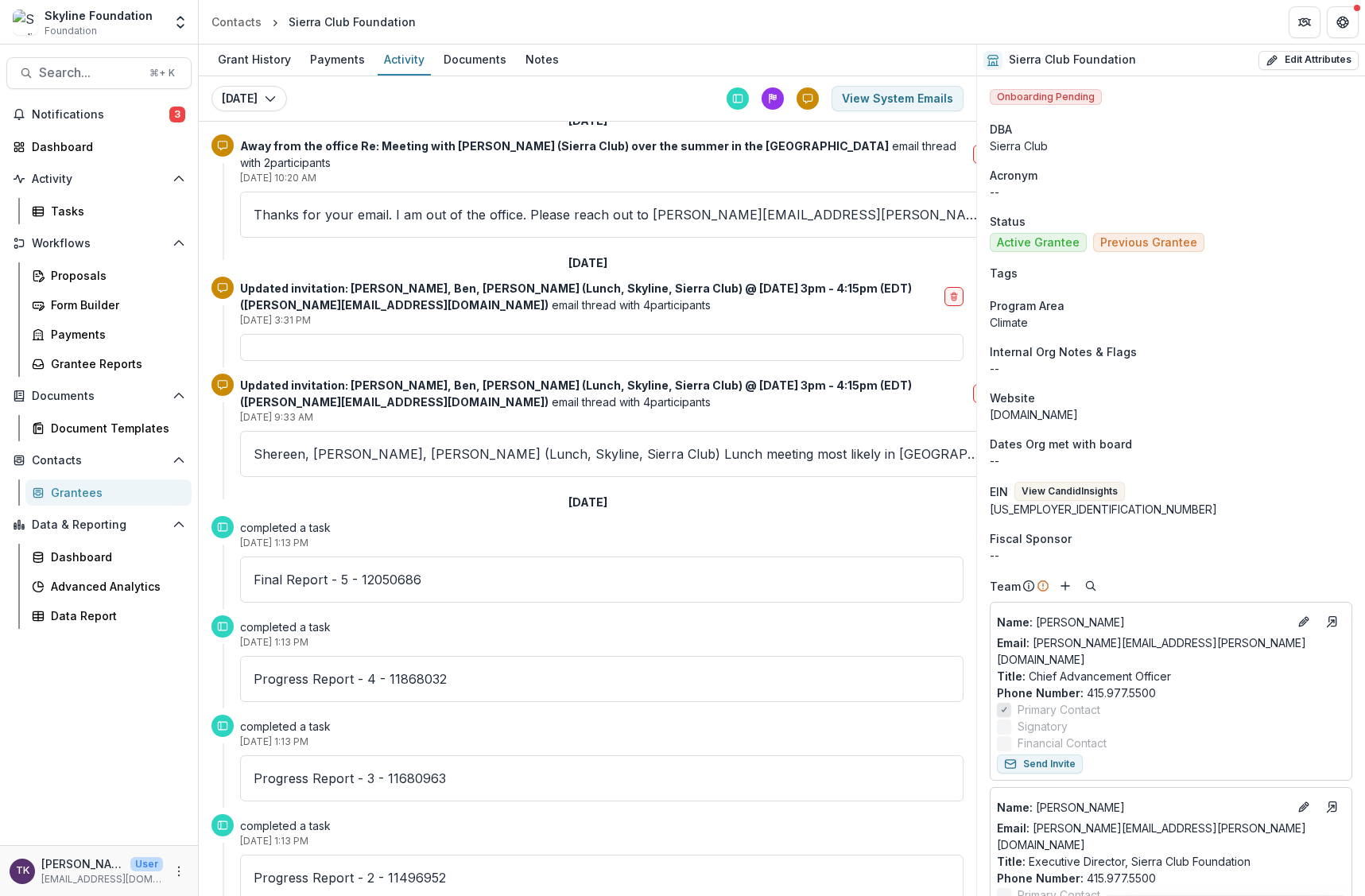
scroll to position [888, 0]
